Goal: Navigation & Orientation: Find specific page/section

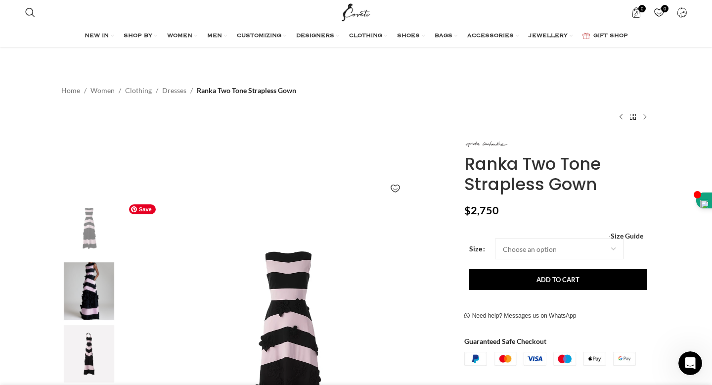
scroll to position [172, 0]
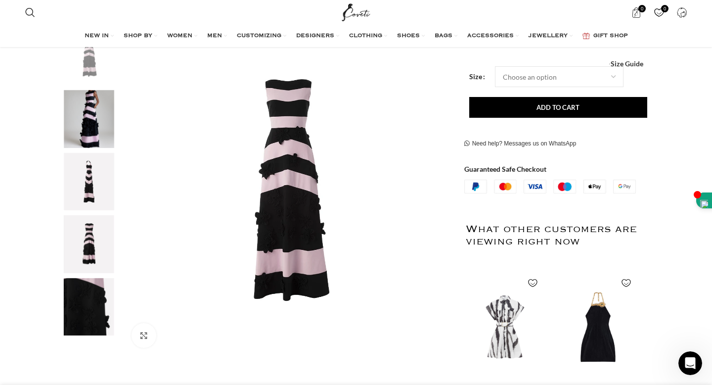
click at [93, 178] on img "3 / 5" at bounding box center [89, 182] width 60 height 58
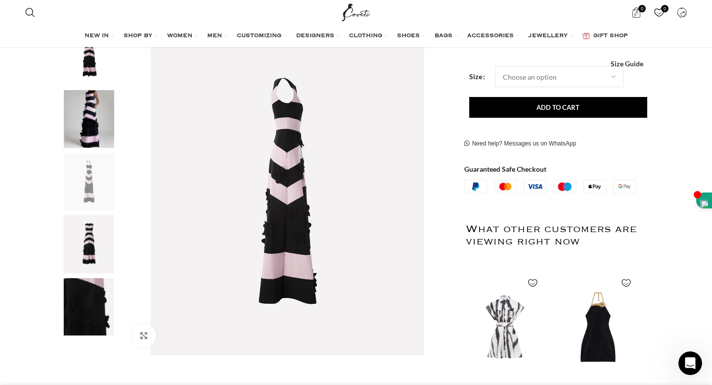
click at [96, 231] on img "4 / 5" at bounding box center [89, 244] width 60 height 58
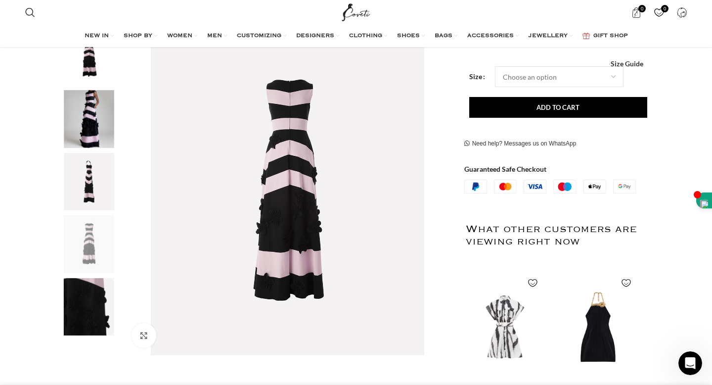
click at [96, 72] on img "1 / 5" at bounding box center [89, 56] width 60 height 58
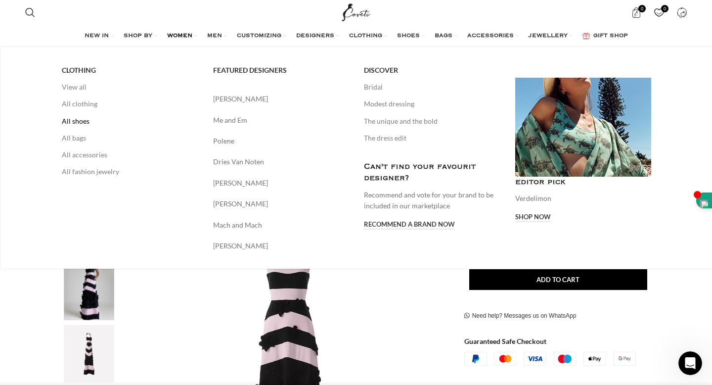
scroll to position [0, 312]
click at [84, 104] on link "All clothing" at bounding box center [130, 103] width 136 height 17
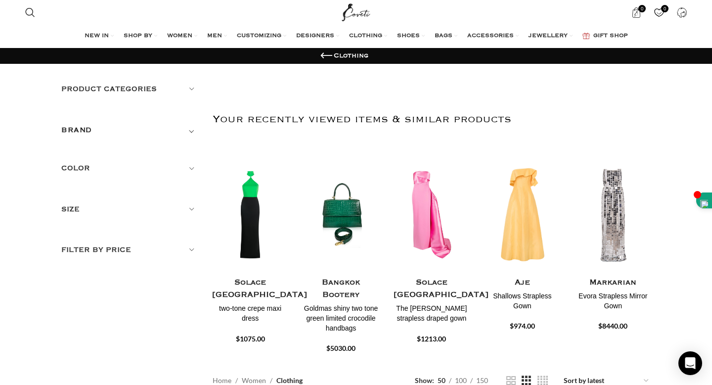
click at [190, 97] on div "Product categories Men Men Accessories Cases Men Belts Men Exotic Leather Men H…" at bounding box center [129, 97] width 136 height 26
click at [191, 90] on h5 "Product categories" at bounding box center [129, 89] width 136 height 11
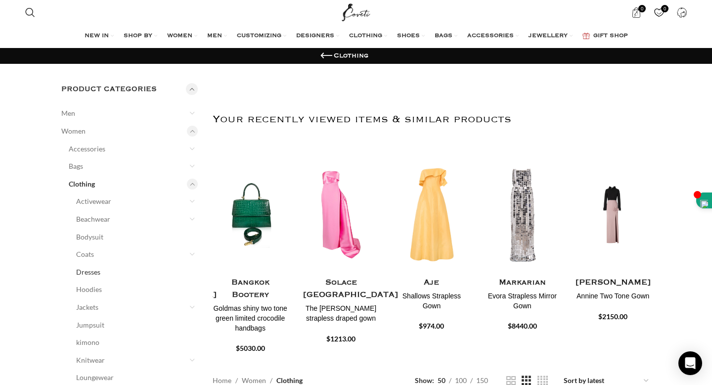
click at [95, 270] on link "Dresses" at bounding box center [130, 272] width 109 height 18
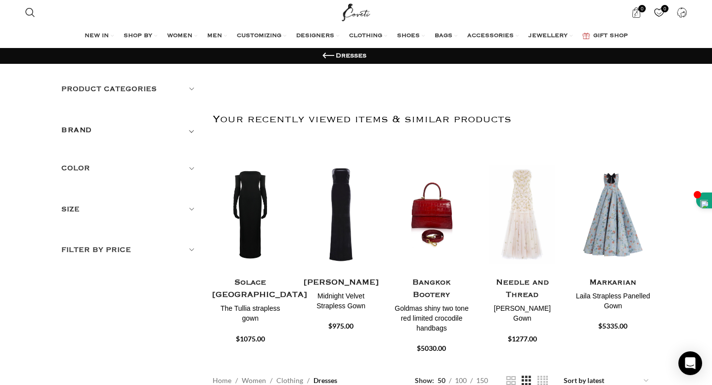
click at [358, 8] on img "Site logo" at bounding box center [356, 12] width 33 height 25
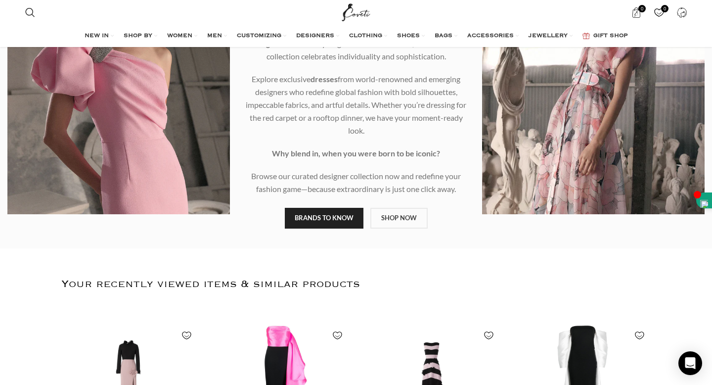
scroll to position [327, 0]
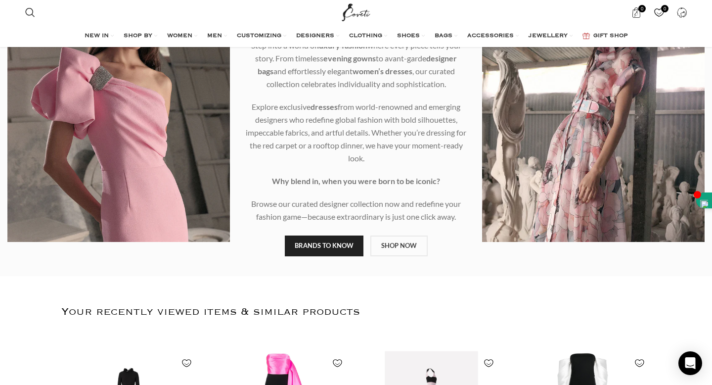
scroll to position [0, 0]
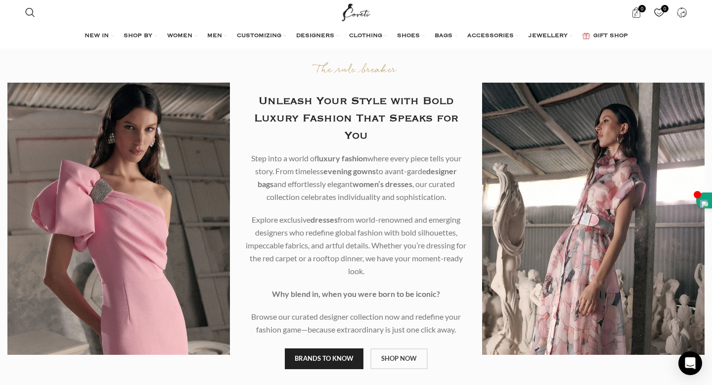
click at [397, 353] on link "SHOP NOW" at bounding box center [398, 358] width 57 height 21
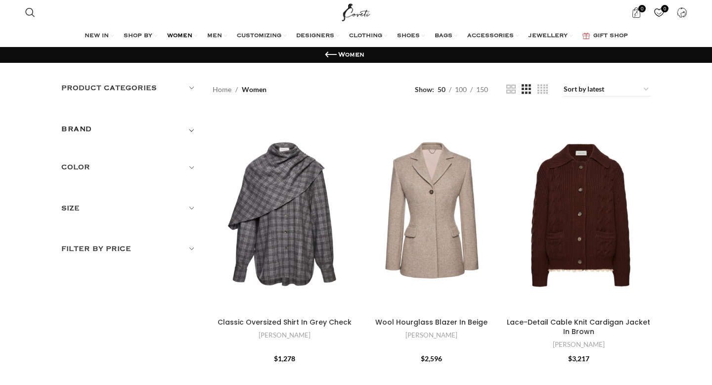
click at [181, 90] on h5 "Product categories" at bounding box center [129, 88] width 136 height 11
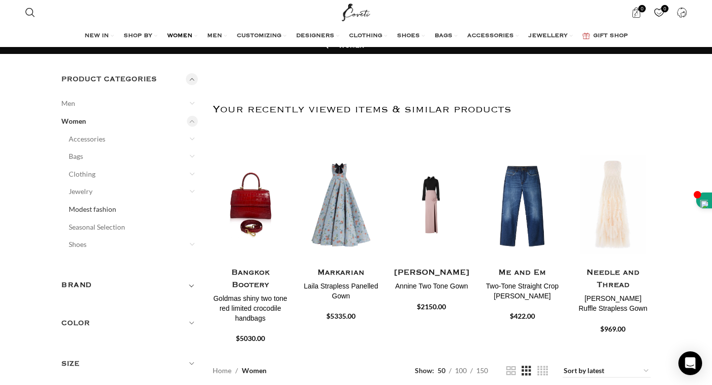
scroll to position [8, 0]
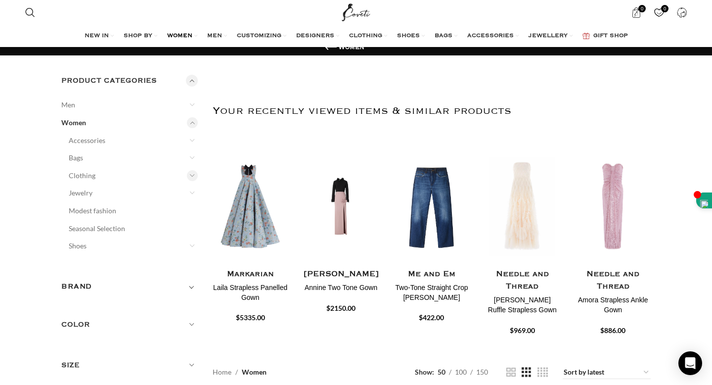
click at [189, 174] on div at bounding box center [192, 175] width 11 height 11
click at [92, 263] on link "Dresses" at bounding box center [130, 264] width 109 height 18
